Goal: Information Seeking & Learning: Compare options

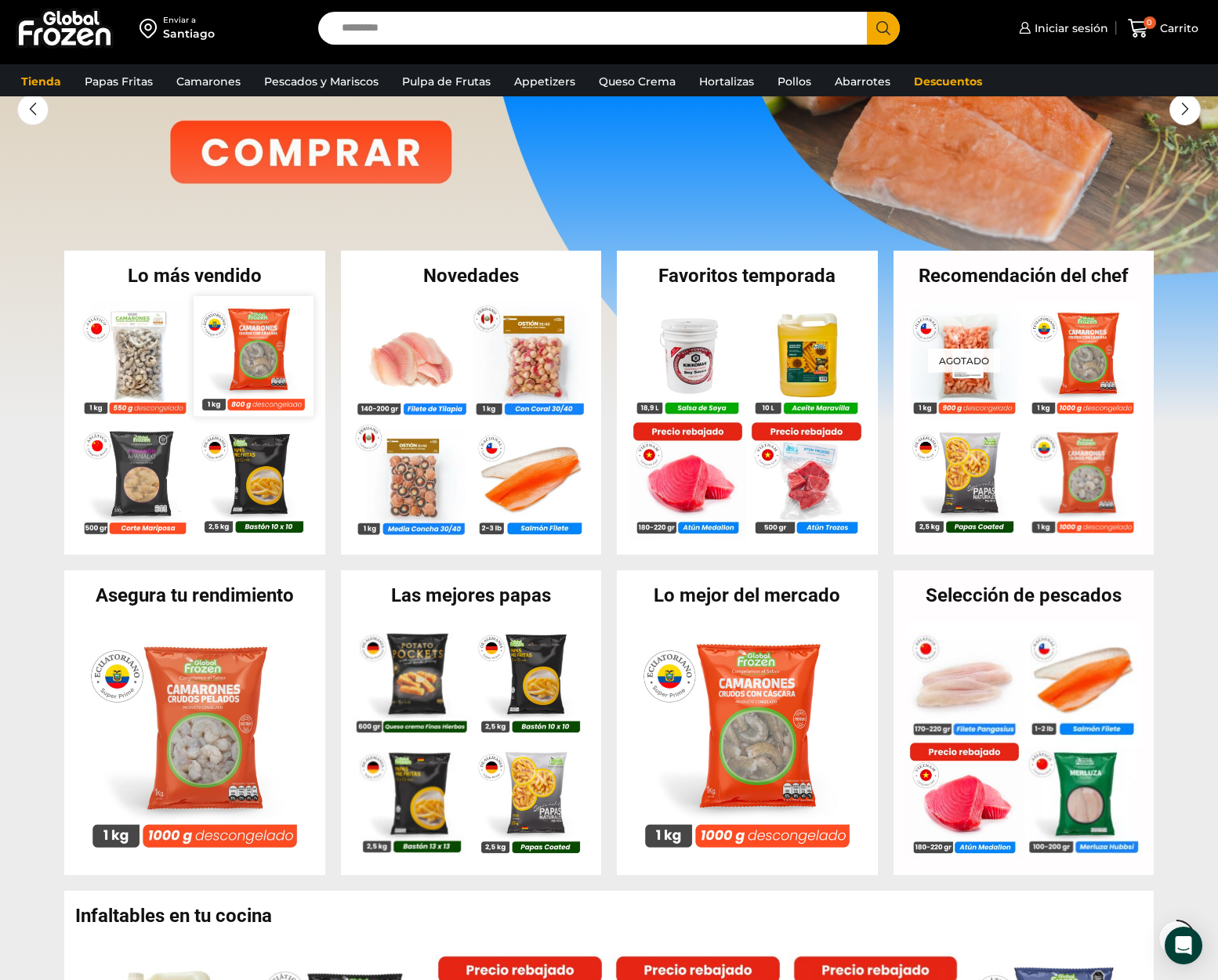
scroll to position [157, 0]
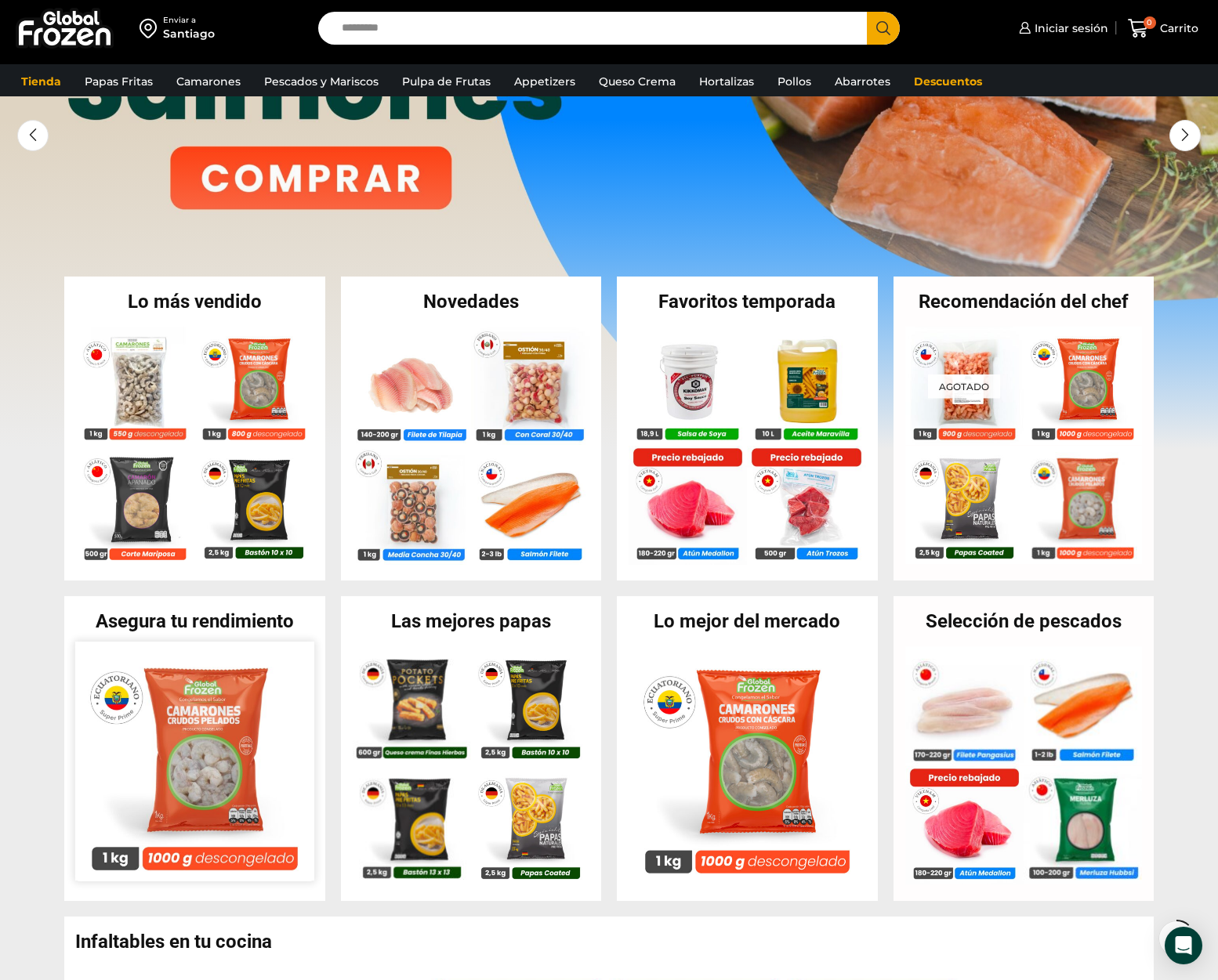
click at [220, 700] on img at bounding box center [194, 761] width 239 height 239
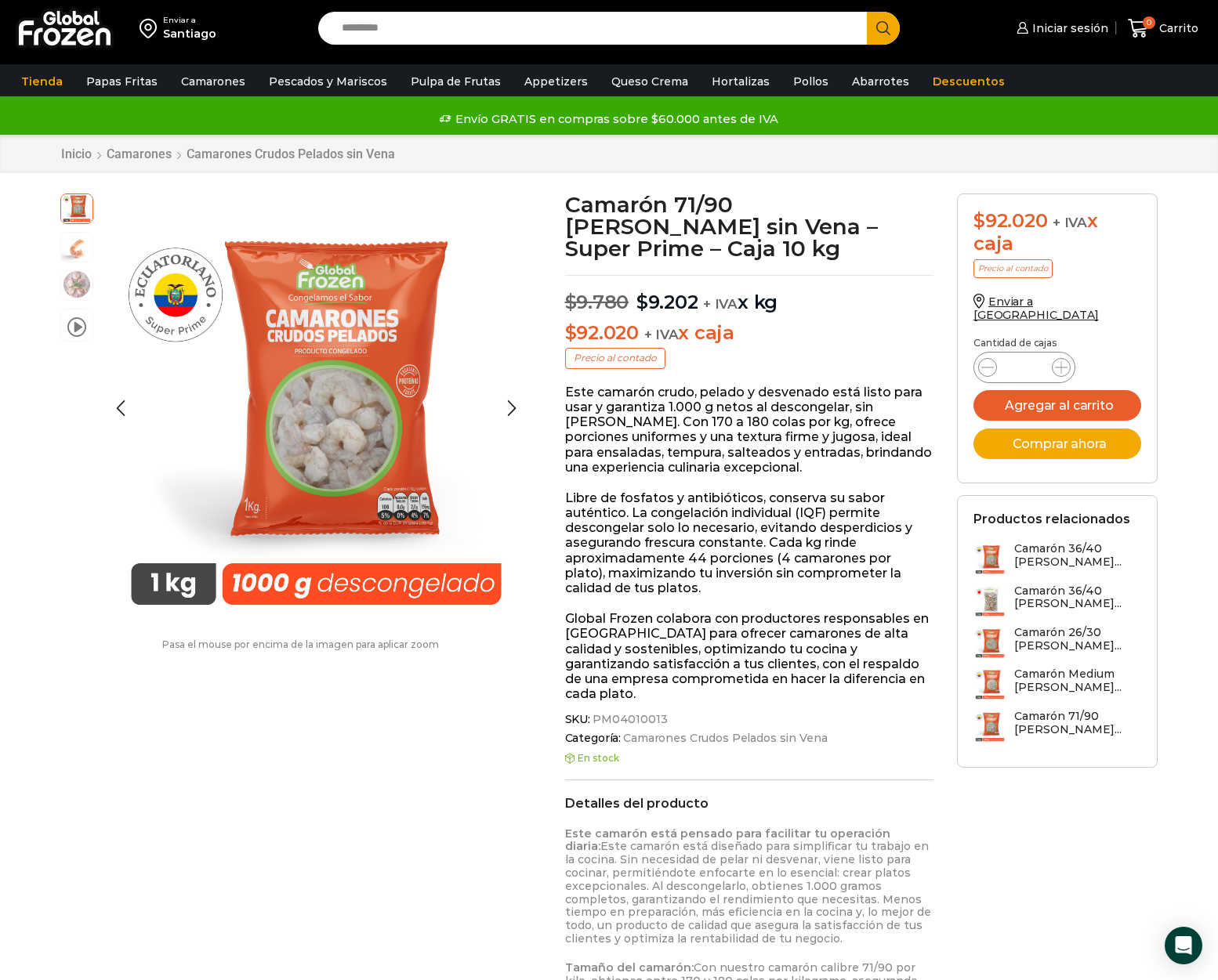
click at [81, 293] on img at bounding box center [77, 284] width 32 height 32
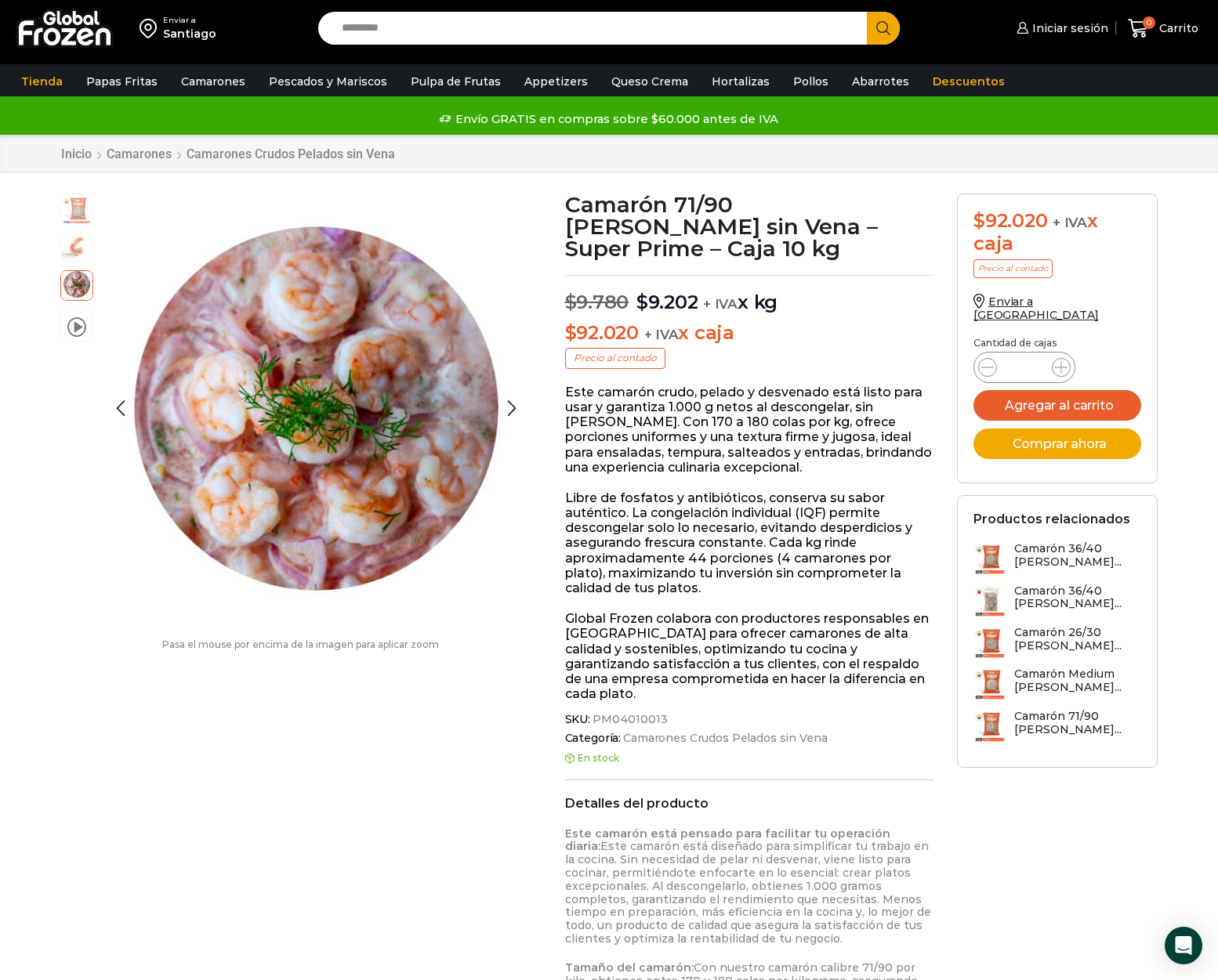
click at [89, 241] on div at bounding box center [304, 409] width 431 height 431
click at [81, 243] on img at bounding box center [77, 246] width 32 height 32
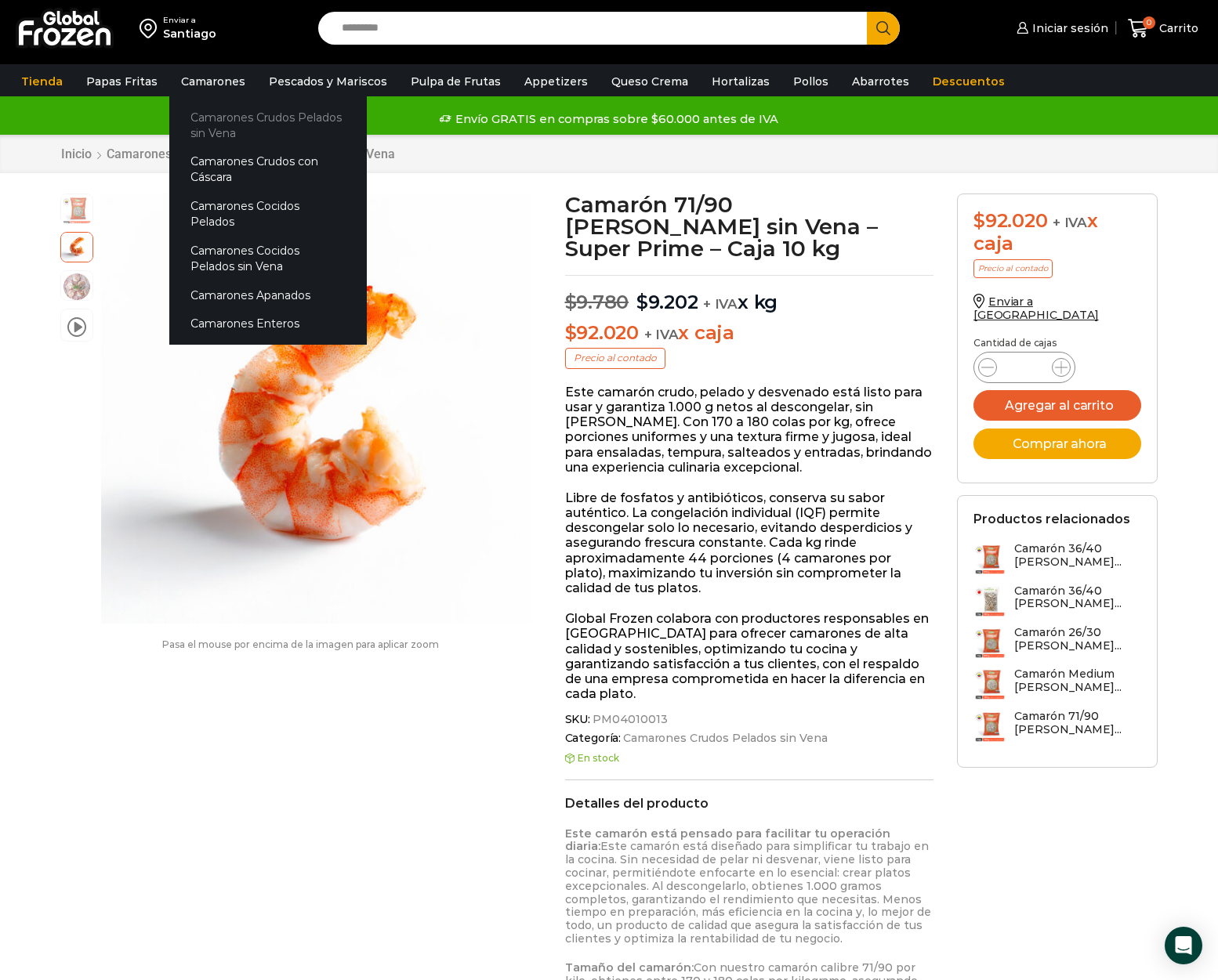
click at [230, 117] on link "Camarones Crudos Pelados sin Vena" at bounding box center [268, 125] width 197 height 45
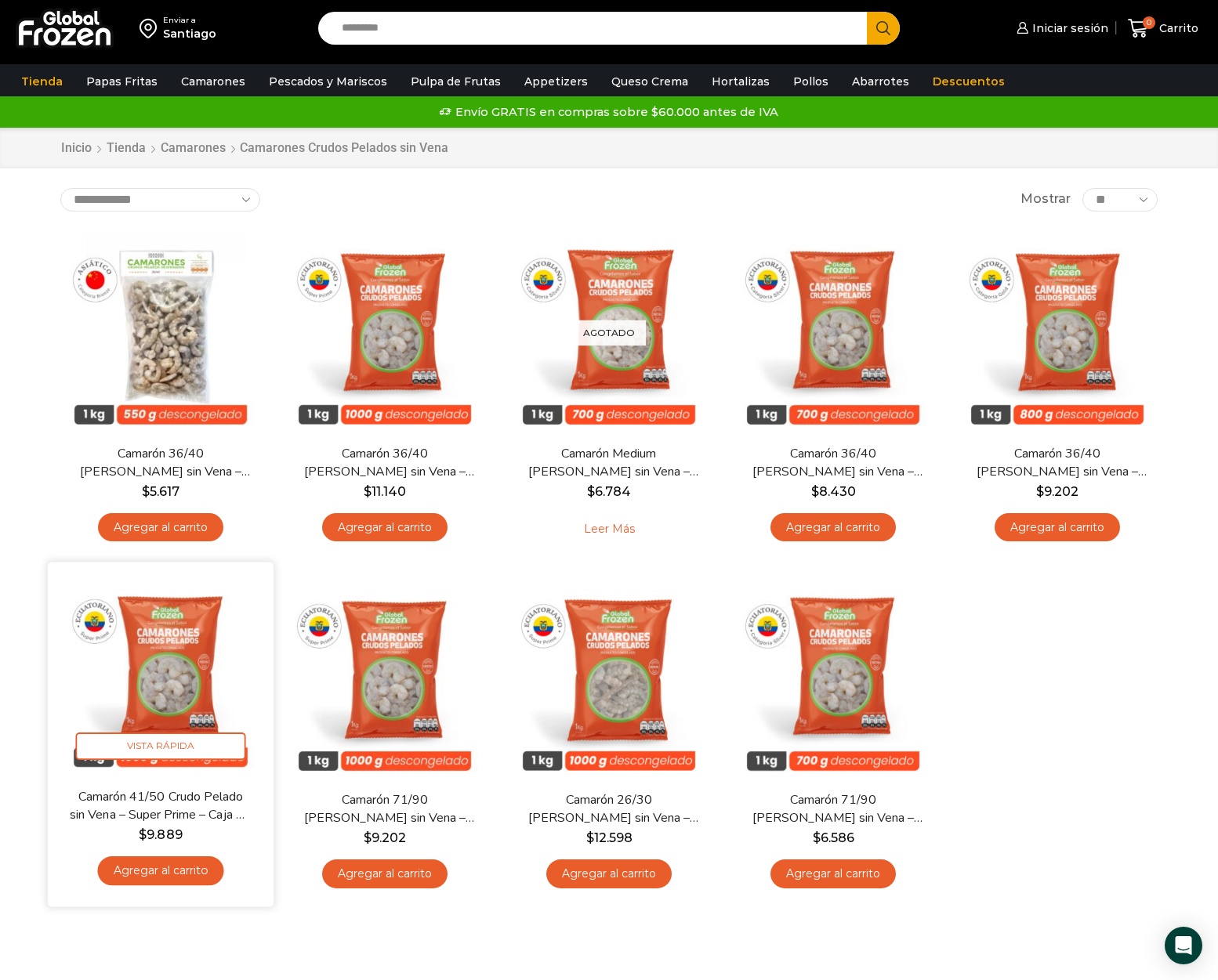
click at [213, 666] on img at bounding box center [161, 675] width 202 height 202
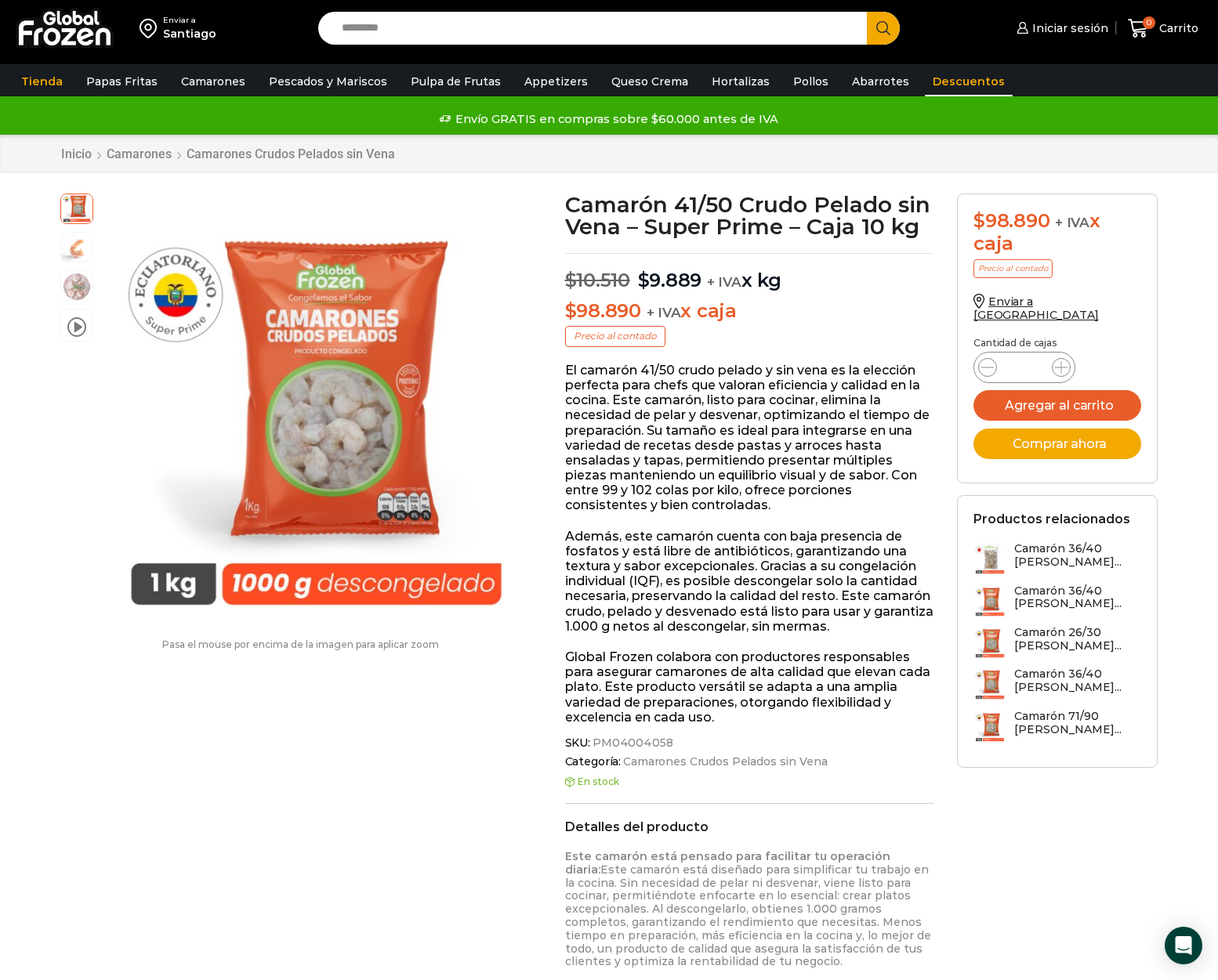
click at [933, 76] on link "Descuentos" at bounding box center [968, 81] width 87 height 30
